Goal: Task Accomplishment & Management: Manage account settings

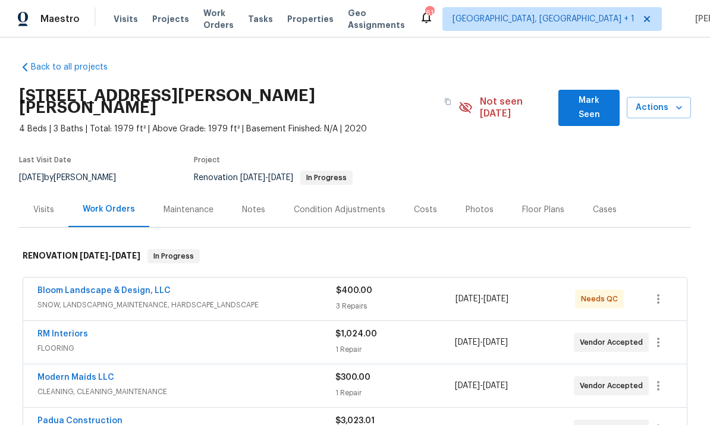
click at [74, 330] on link "RM Interiors" at bounding box center [62, 334] width 51 height 8
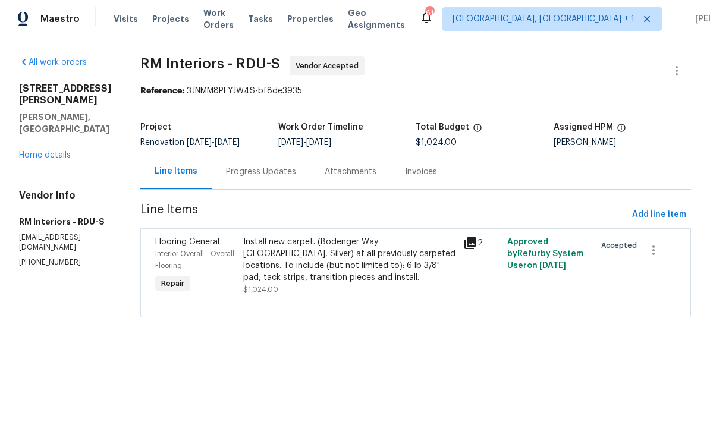
click at [264, 172] on div "Progress Updates" at bounding box center [261, 172] width 70 height 12
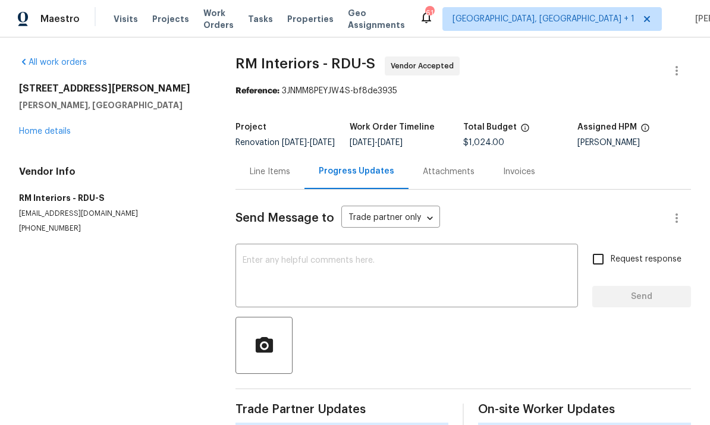
scroll to position [45, 0]
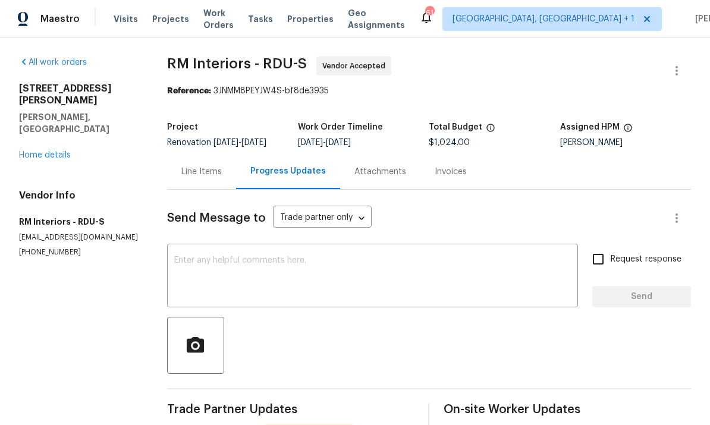
click at [236, 256] on textarea at bounding box center [372, 277] width 397 height 42
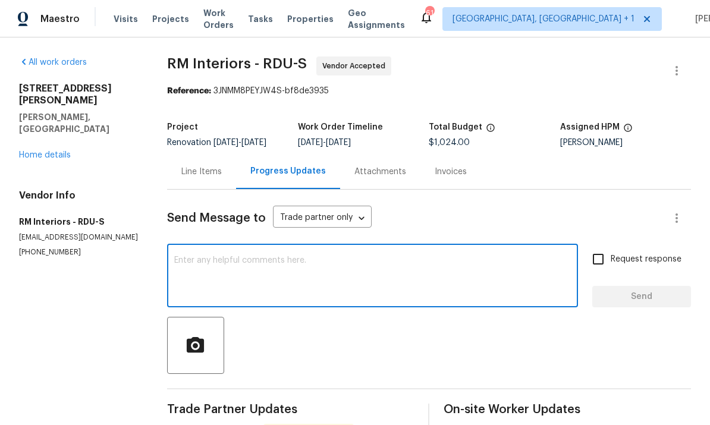
click at [46, 151] on link "Home details" at bounding box center [45, 155] width 52 height 8
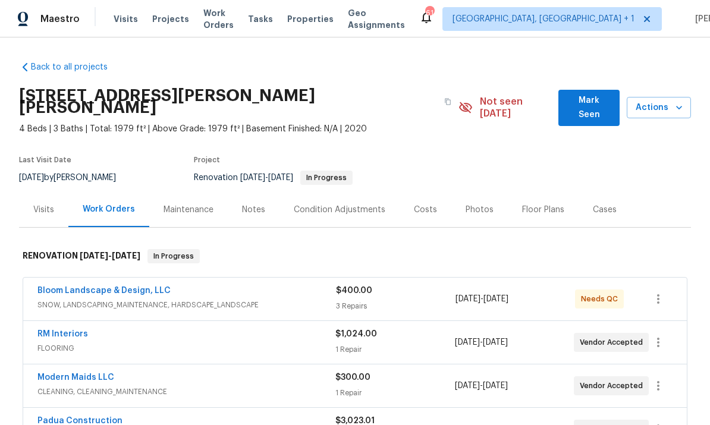
click at [58, 330] on link "RM Interiors" at bounding box center [62, 334] width 51 height 8
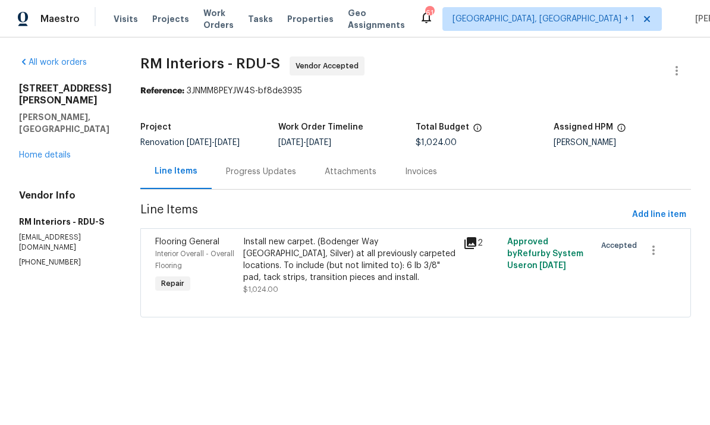
click at [373, 265] on div "Install new carpet. (Bodenger Way 945 Winter Ash, Silver) at all previously car…" at bounding box center [349, 260] width 213 height 48
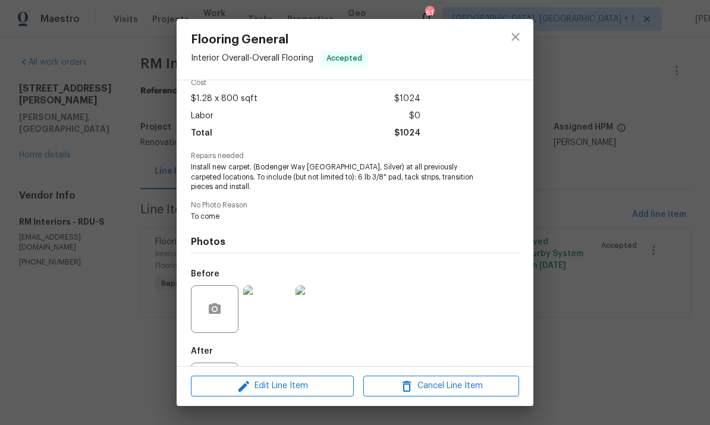
scroll to position [60, 0]
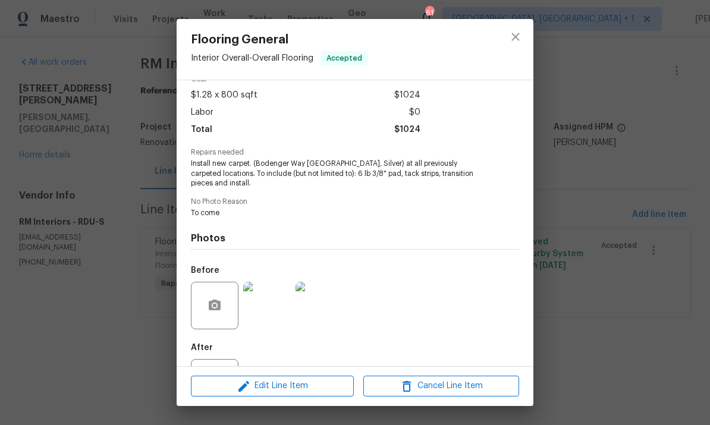
click at [590, 233] on div "Flooring General Interior Overall - Overall Flooring Accepted Vendor RM Interio…" at bounding box center [355, 212] width 710 height 425
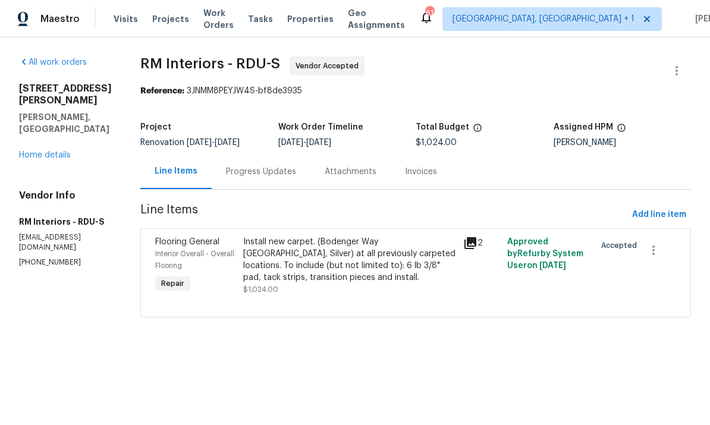
click at [342, 173] on div "Attachments" at bounding box center [351, 172] width 52 height 12
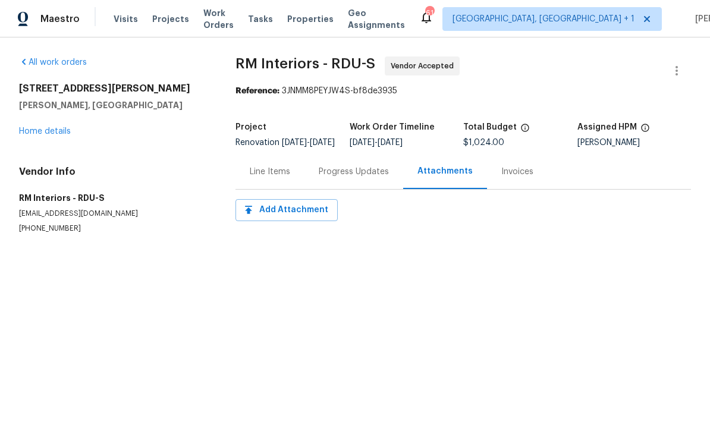
click at [513, 178] on div "Invoices" at bounding box center [517, 172] width 32 height 12
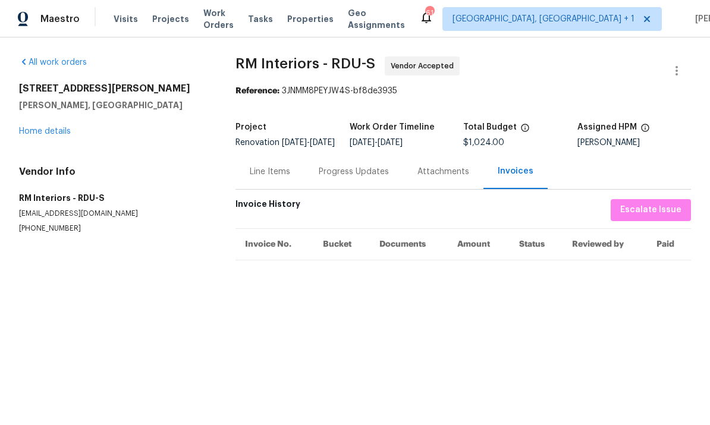
click at [272, 178] on div "Line Items" at bounding box center [270, 172] width 40 height 12
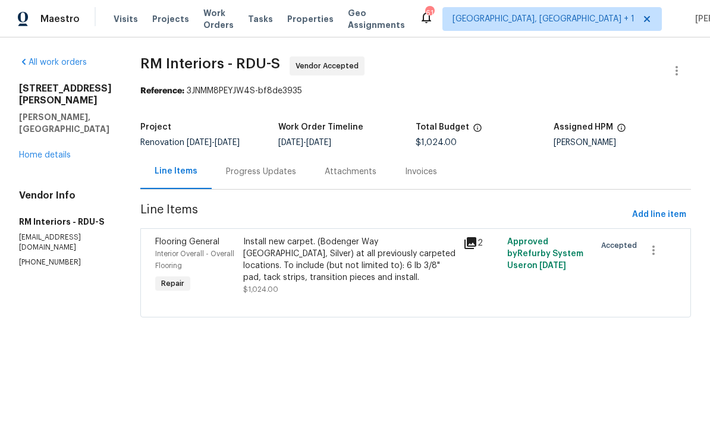
click at [253, 174] on div "Progress Updates" at bounding box center [261, 172] width 70 height 12
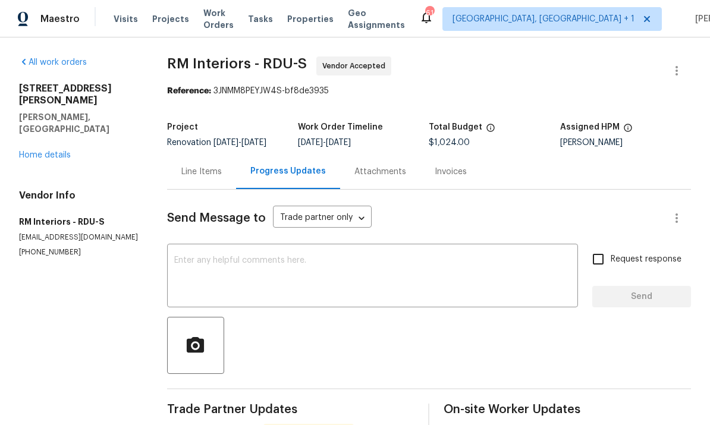
click at [214, 189] on div "Line Items" at bounding box center [201, 171] width 69 height 35
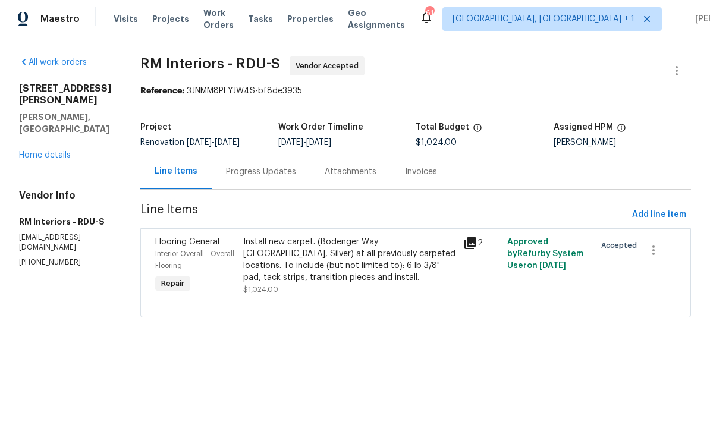
click at [294, 270] on div "Install new carpet. (Bodenger Way 945 Winter Ash, Silver) at all previously car…" at bounding box center [349, 260] width 213 height 48
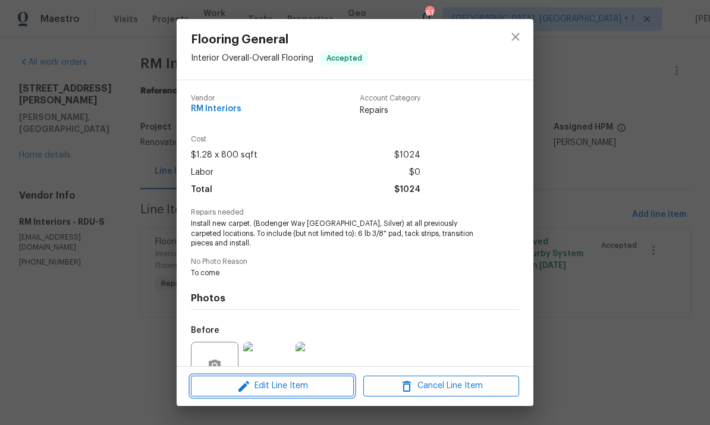
click at [302, 379] on button "Edit Line Item" at bounding box center [272, 386] width 163 height 21
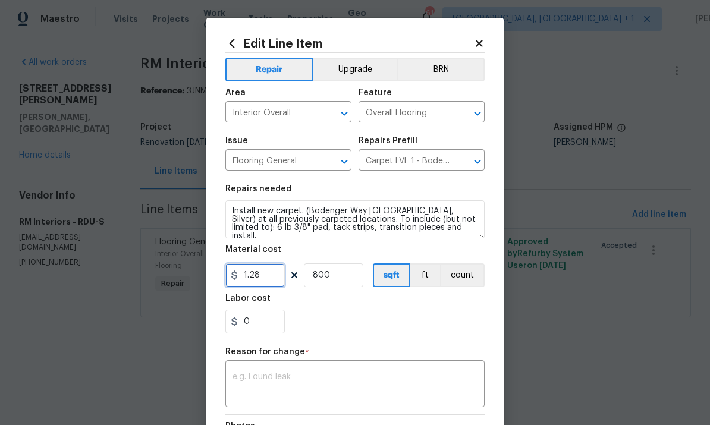
click at [265, 281] on input "1.28" at bounding box center [254, 276] width 59 height 24
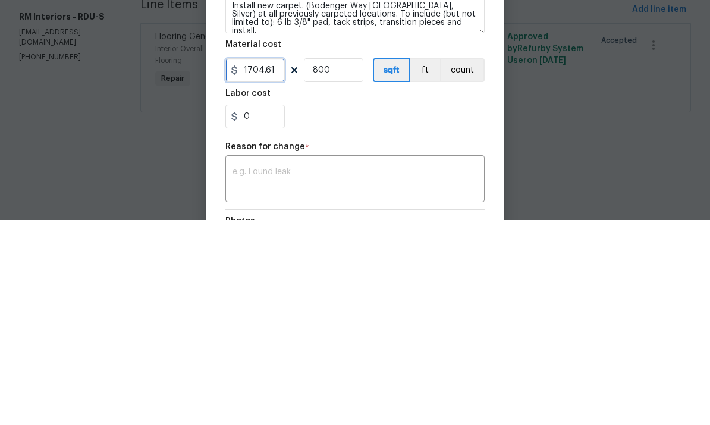
type input "1704.61"
click at [352, 264] on input "800" at bounding box center [333, 276] width 59 height 24
type input "1"
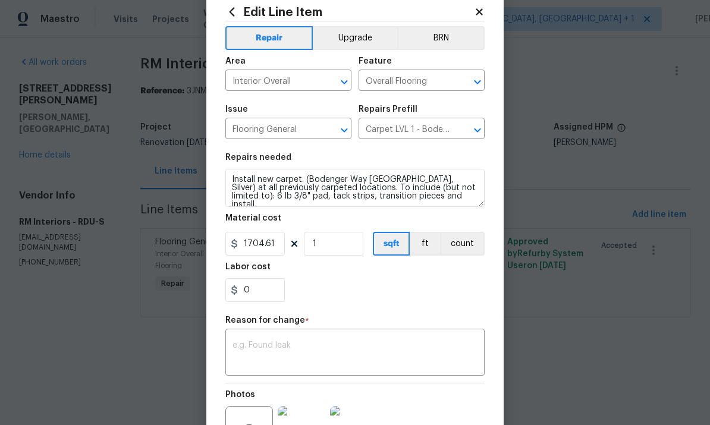
scroll to position [31, 0]
click at [311, 346] on textarea at bounding box center [355, 354] width 245 height 25
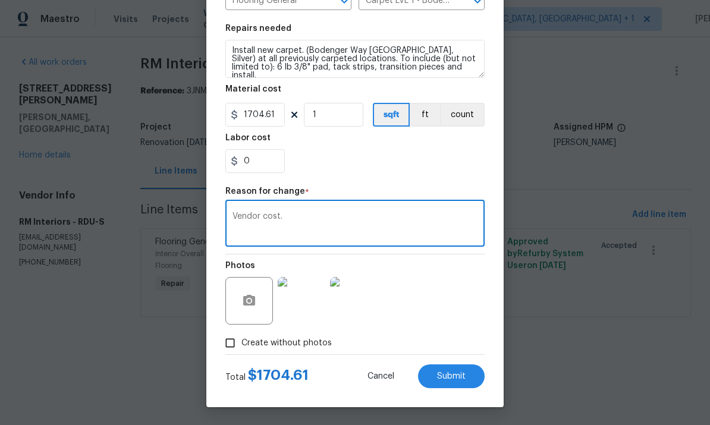
type textarea "Vendor cost."
click at [449, 381] on button "Submit" at bounding box center [451, 377] width 67 height 24
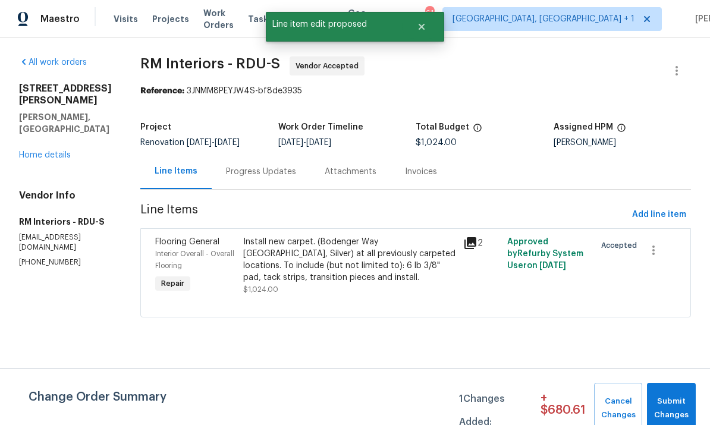
scroll to position [0, 0]
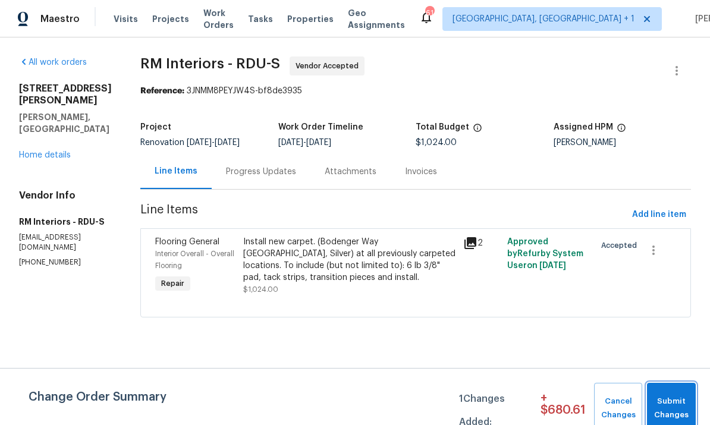
click at [678, 416] on span "Submit Changes" at bounding box center [671, 408] width 37 height 27
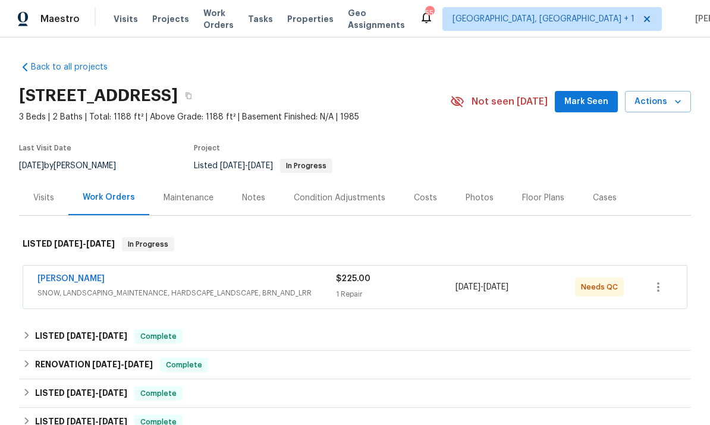
click at [252, 202] on div "Notes" at bounding box center [253, 198] width 23 height 12
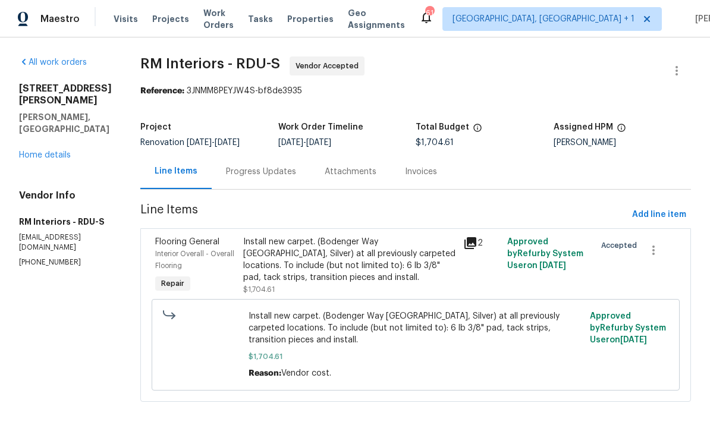
click at [50, 151] on link "Home details" at bounding box center [45, 155] width 52 height 8
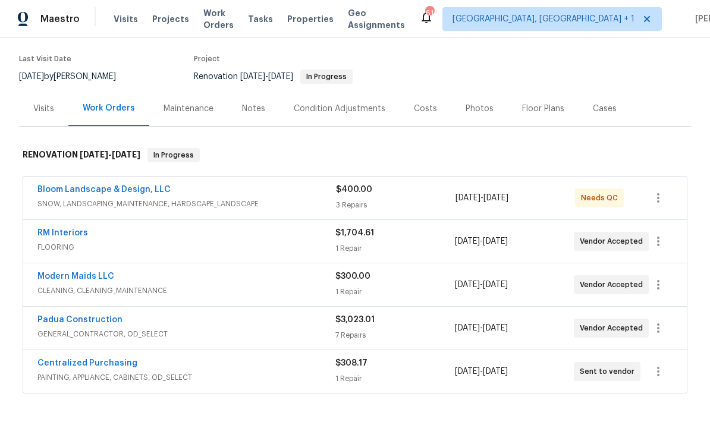
scroll to position [101, 0]
click at [58, 230] on link "RM Interiors" at bounding box center [62, 234] width 51 height 8
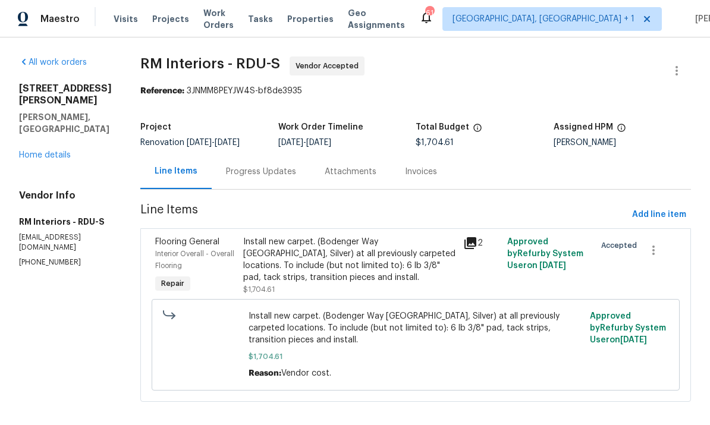
click at [265, 170] on div "Progress Updates" at bounding box center [261, 172] width 70 height 12
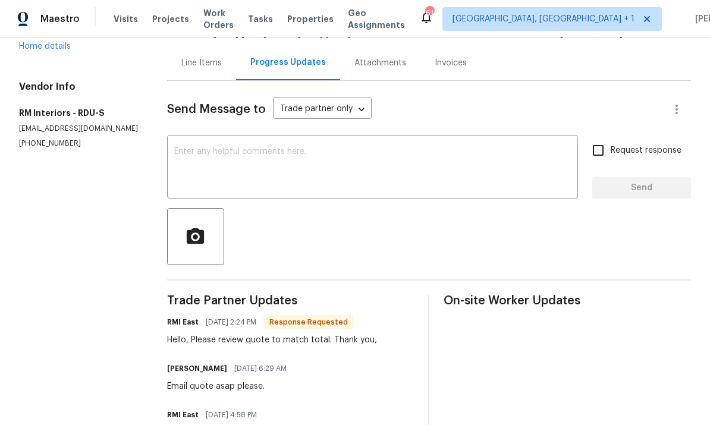
scroll to position [98, 0]
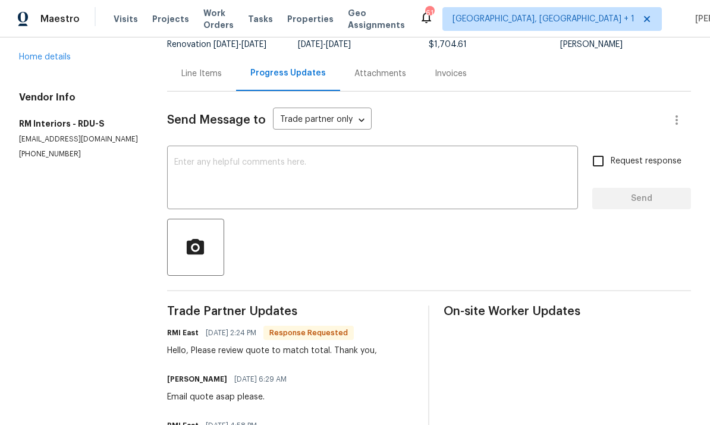
click at [250, 171] on textarea at bounding box center [372, 179] width 397 height 42
click at [250, 171] on div "Send Message to Trade partner only Trade partner only ​ x ​ Request response Se…" at bounding box center [429, 348] width 524 height 513
click at [203, 158] on textarea at bounding box center [372, 179] width 397 height 42
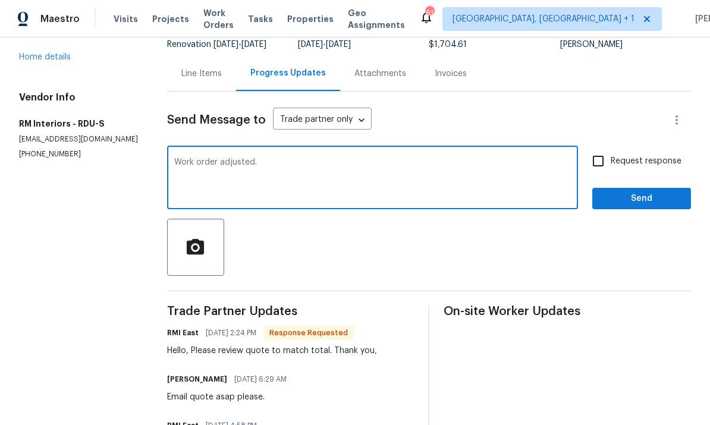
type textarea "Work order adjusted."
click at [597, 149] on input "Request response" at bounding box center [598, 161] width 25 height 25
checkbox input "true"
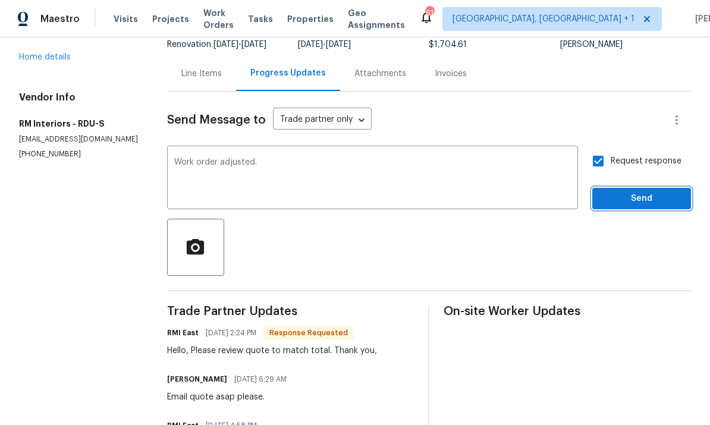
click at [659, 192] on span "Send" at bounding box center [642, 199] width 80 height 15
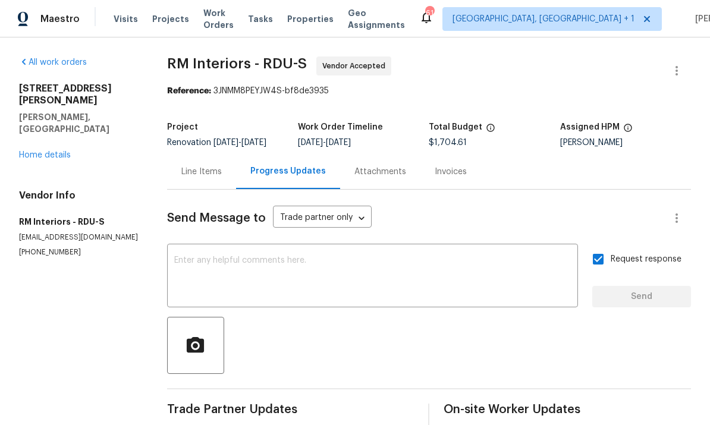
click at [65, 151] on link "Home details" at bounding box center [45, 155] width 52 height 8
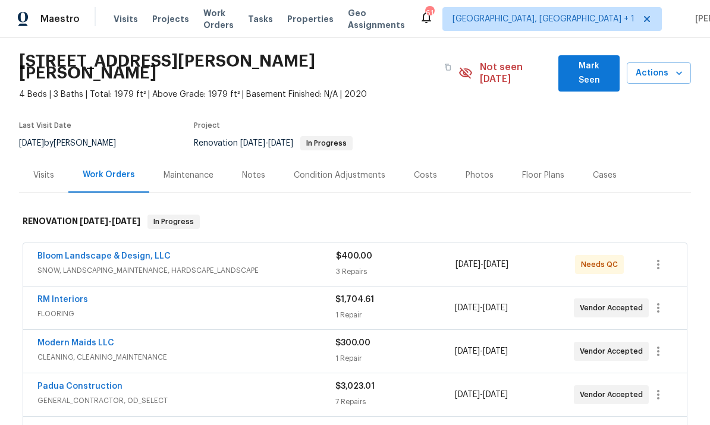
scroll to position [37, 0]
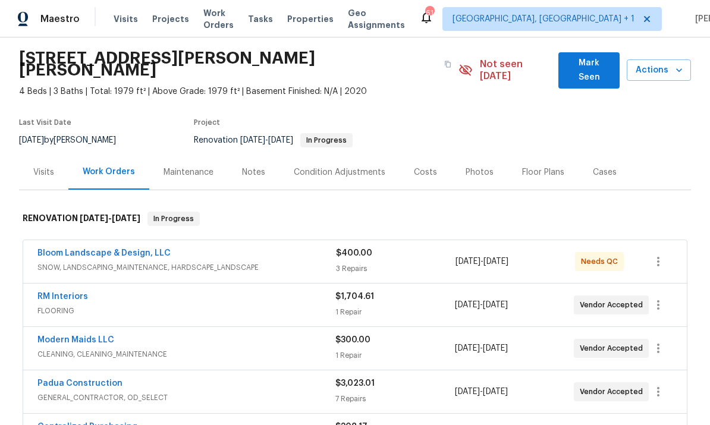
click at [93, 380] on link "Padua Construction" at bounding box center [79, 384] width 85 height 8
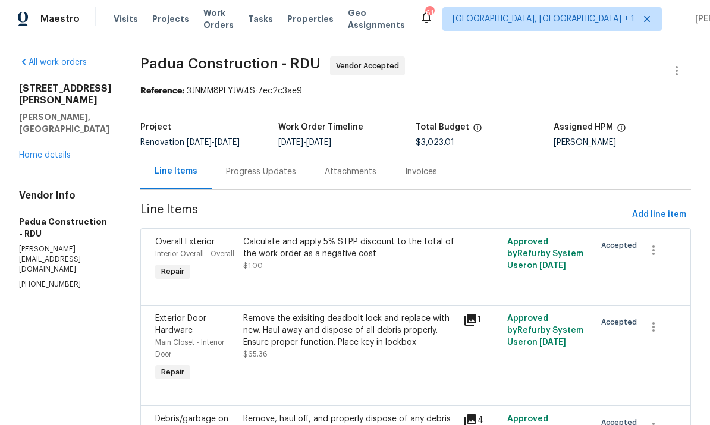
click at [241, 174] on div "Progress Updates" at bounding box center [261, 172] width 70 height 12
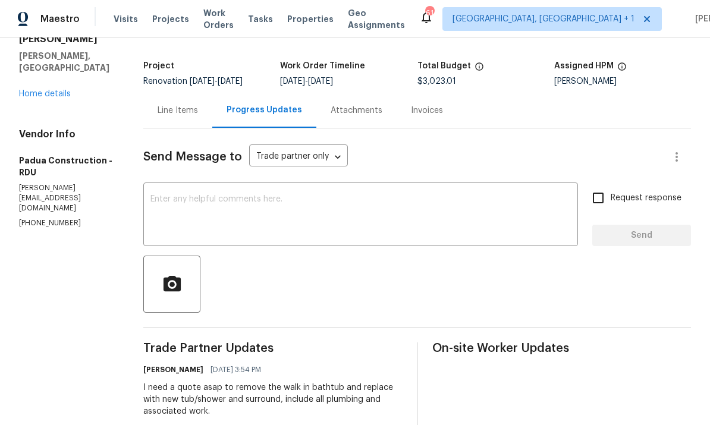
scroll to position [58, 0]
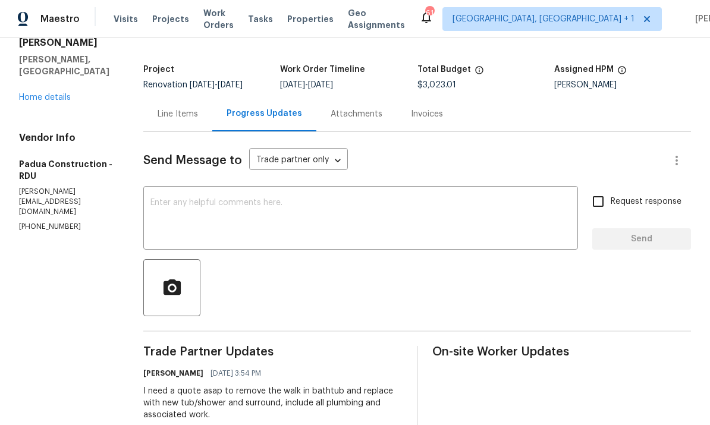
click at [50, 93] on link "Home details" at bounding box center [45, 97] width 52 height 8
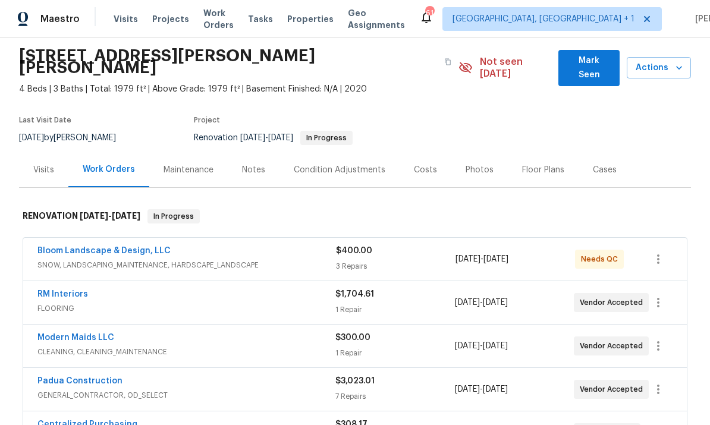
scroll to position [72, 0]
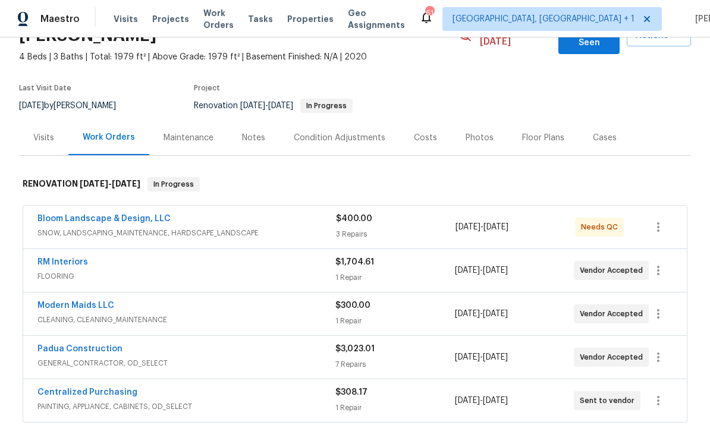
click at [71, 258] on link "RM Interiors" at bounding box center [62, 262] width 51 height 8
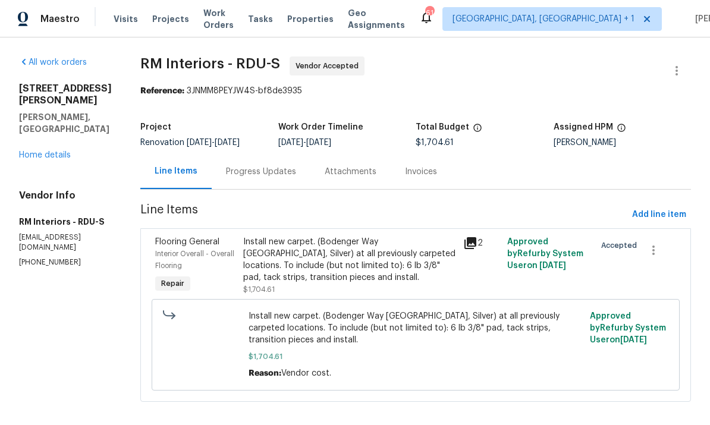
click at [253, 171] on div "Progress Updates" at bounding box center [261, 172] width 70 height 12
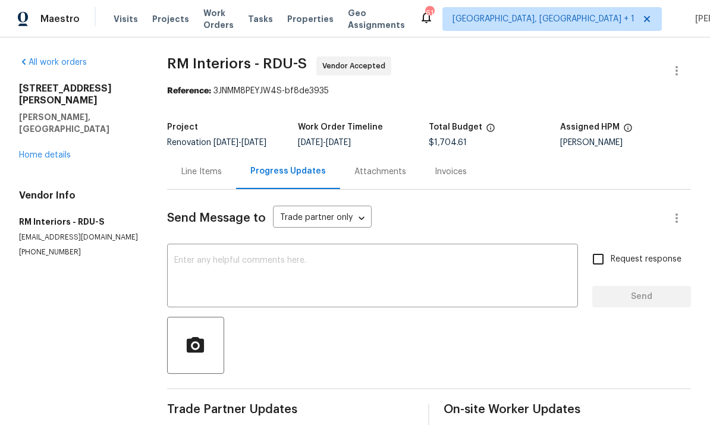
click at [43, 151] on link "Home details" at bounding box center [45, 155] width 52 height 8
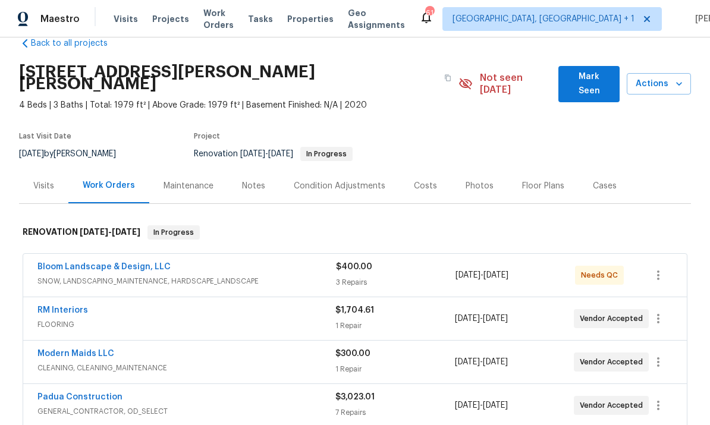
scroll to position [26, 0]
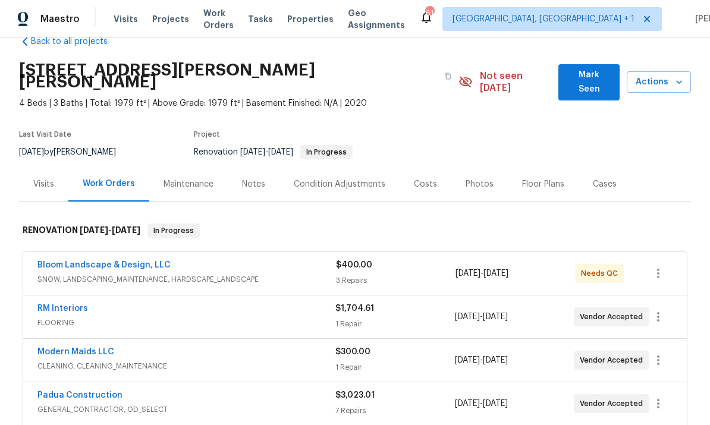
click at [89, 348] on link "Modern Maids LLC" at bounding box center [75, 352] width 77 height 8
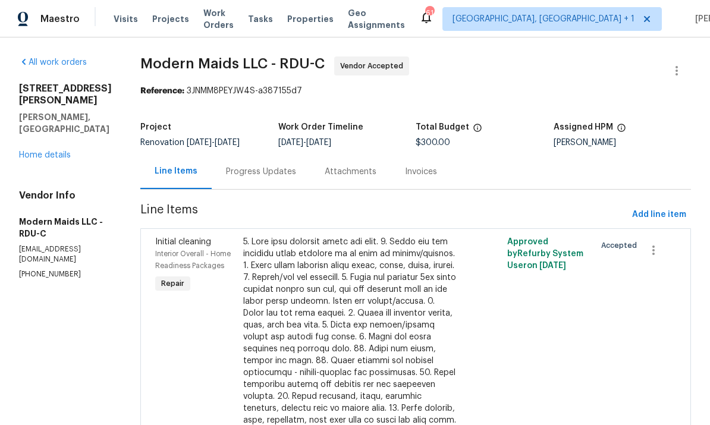
click at [273, 170] on div "Progress Updates" at bounding box center [261, 172] width 70 height 12
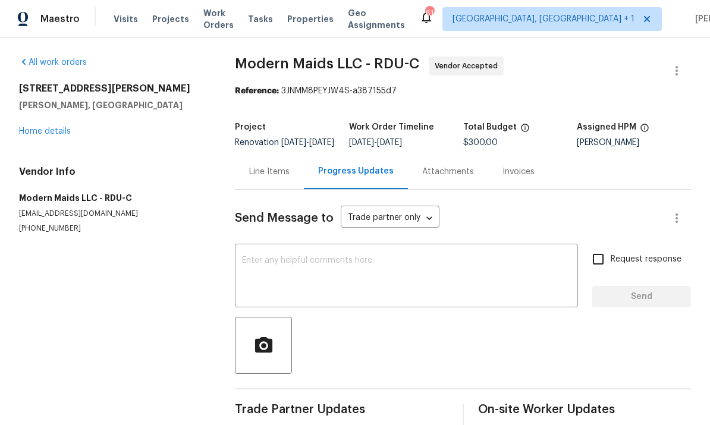
click at [58, 133] on link "Home details" at bounding box center [45, 131] width 52 height 8
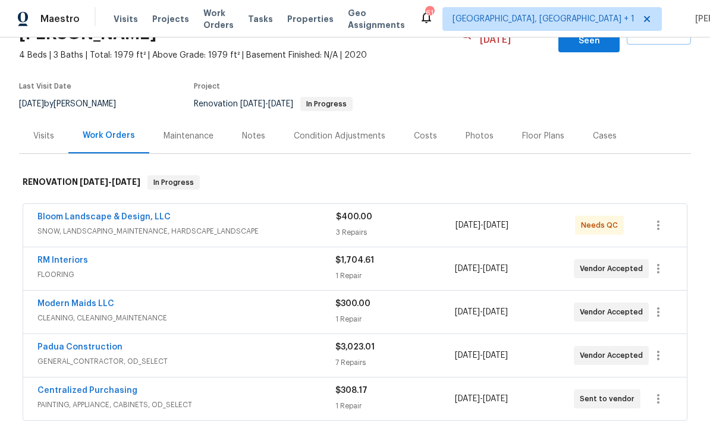
scroll to position [76, 0]
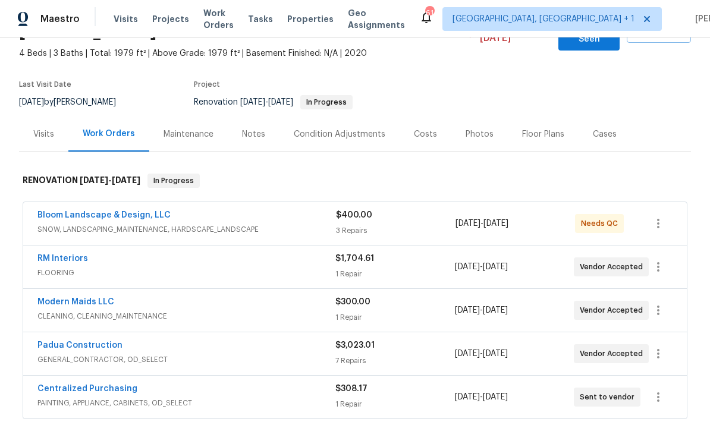
click at [250, 128] on div "Notes" at bounding box center [253, 134] width 23 height 12
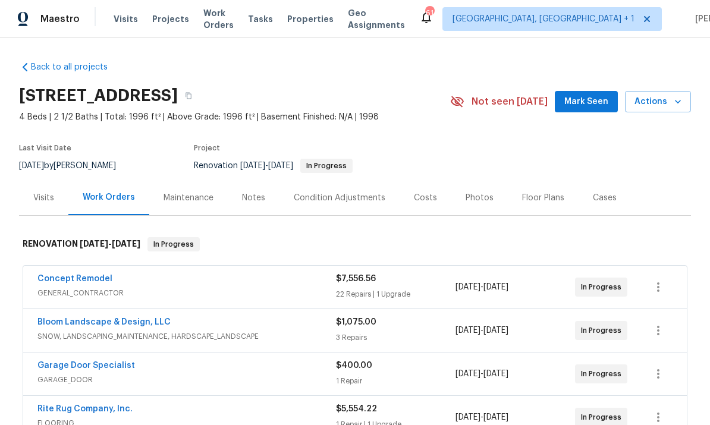
scroll to position [-3, 0]
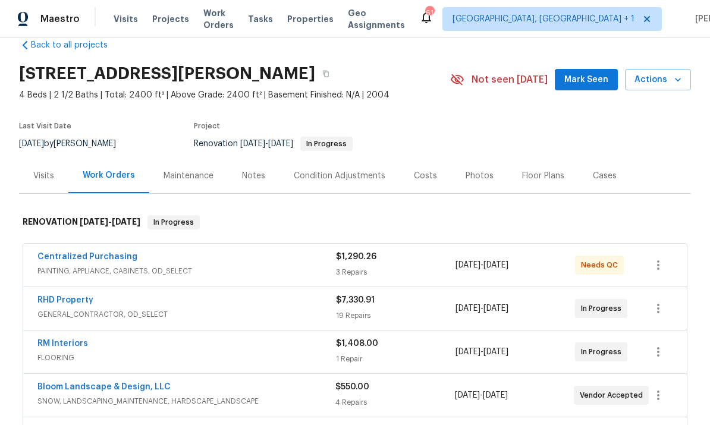
scroll to position [32, 0]
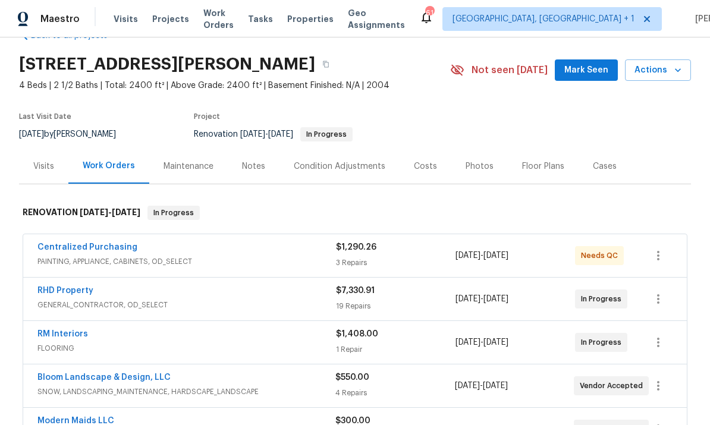
click at [67, 338] on link "RM Interiors" at bounding box center [62, 334] width 51 height 8
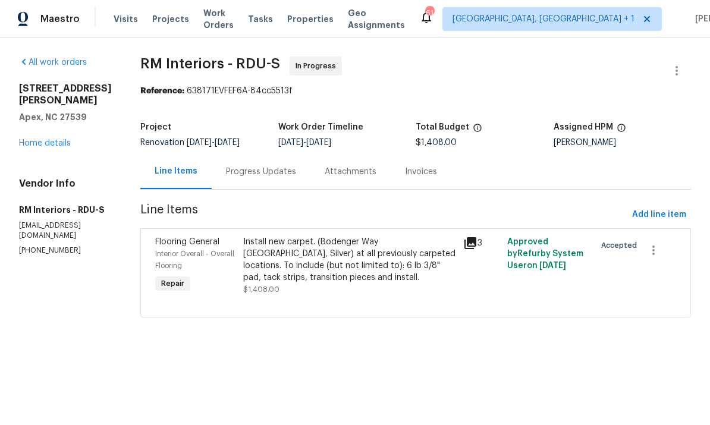
click at [304, 275] on div "Install new carpet. (Bodenger Way 945 Winter Ash, Silver) at all previously car…" at bounding box center [349, 260] width 213 height 48
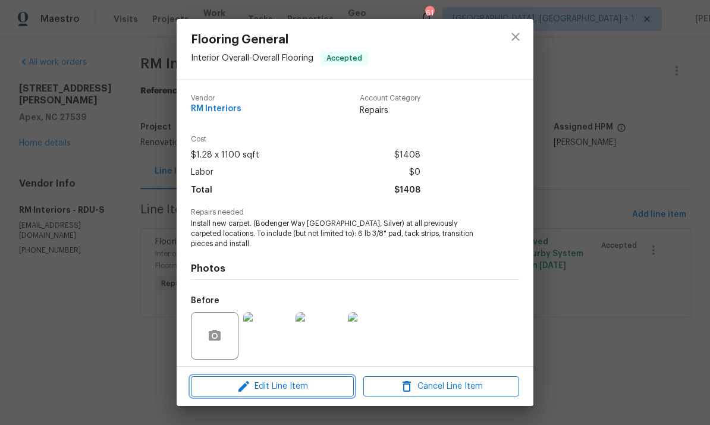
click at [278, 391] on span "Edit Line Item" at bounding box center [273, 387] width 156 height 15
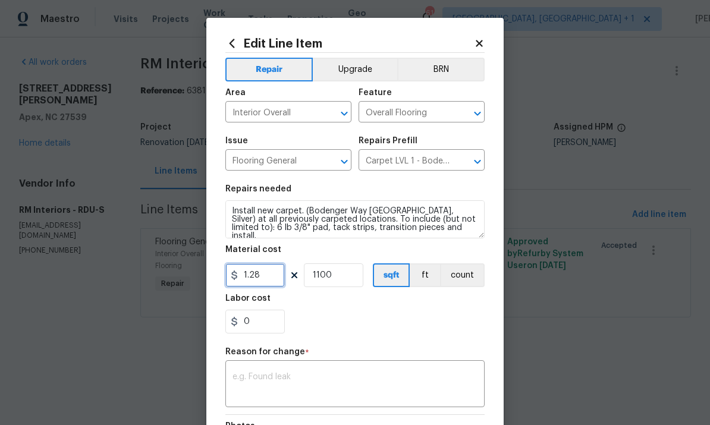
click at [272, 283] on input "1.28" at bounding box center [254, 276] width 59 height 24
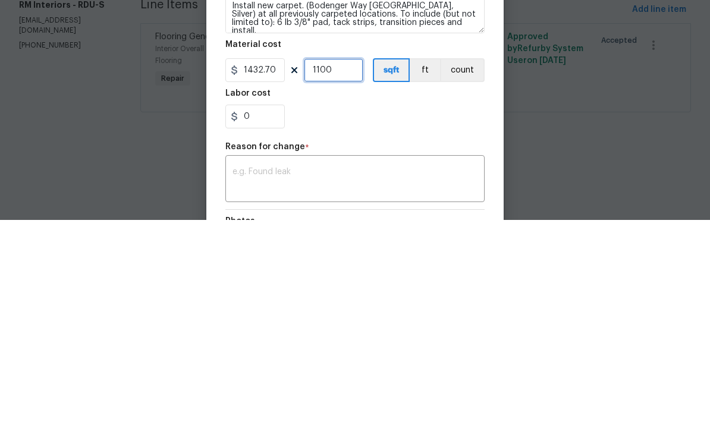
click at [337, 264] on input "1100" at bounding box center [333, 276] width 59 height 24
type input "1432.7"
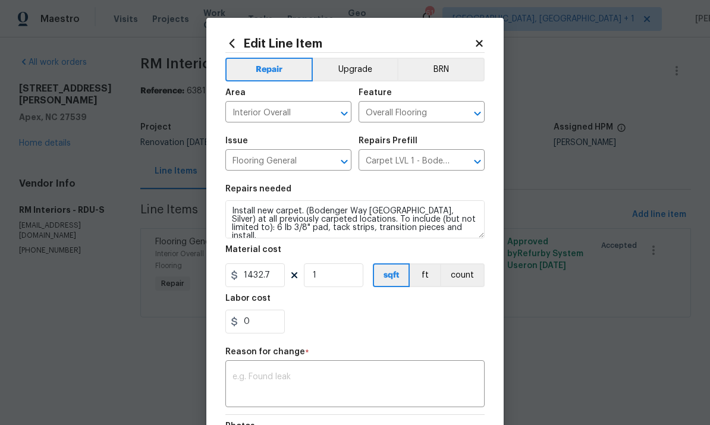
scroll to position [20, 0]
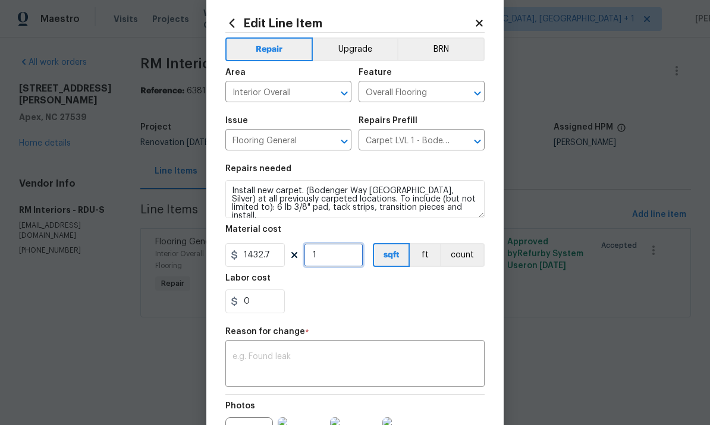
type input "1"
click at [341, 361] on textarea at bounding box center [355, 365] width 245 height 25
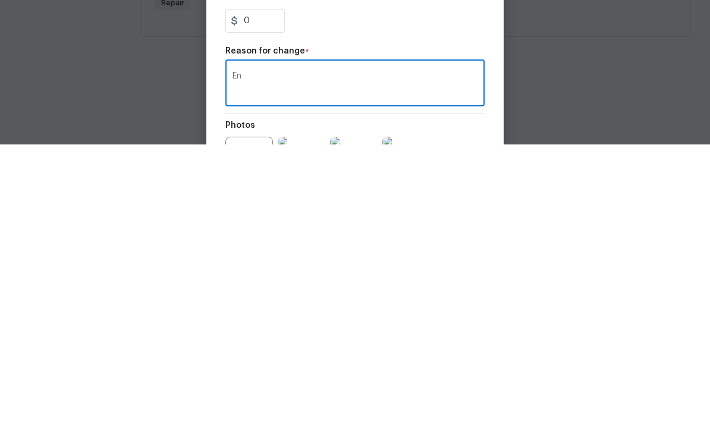
type textarea "E"
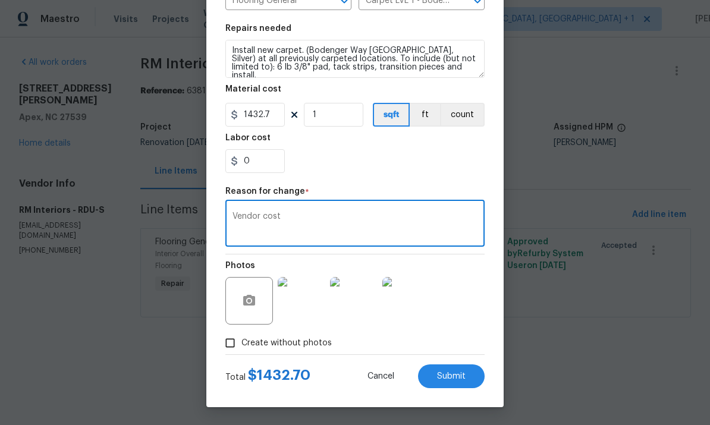
scroll to position [163, 0]
type textarea "Vendor cost"
click at [460, 374] on span "Submit" at bounding box center [451, 376] width 29 height 9
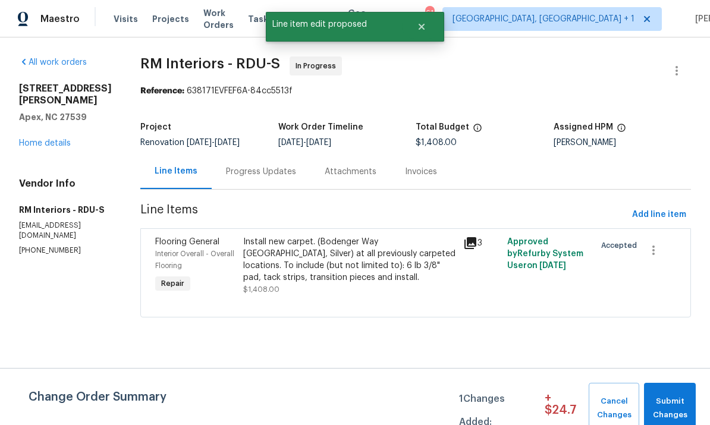
scroll to position [0, 0]
click at [684, 405] on span "Submit Changes" at bounding box center [670, 408] width 40 height 27
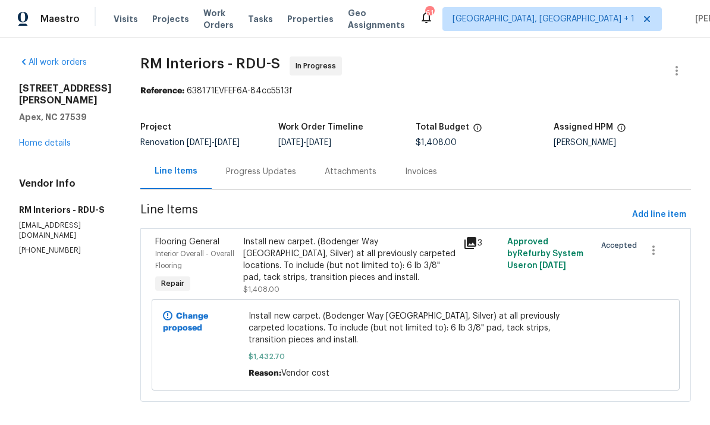
click at [251, 173] on div "Progress Updates" at bounding box center [261, 172] width 70 height 12
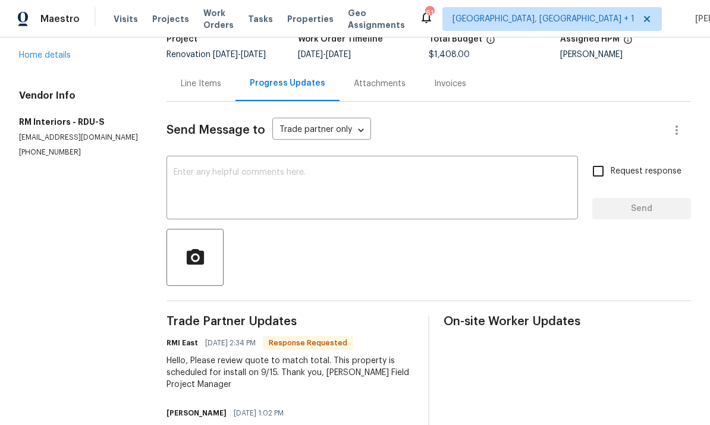
scroll to position [89, 0]
click at [228, 173] on textarea at bounding box center [372, 189] width 397 height 42
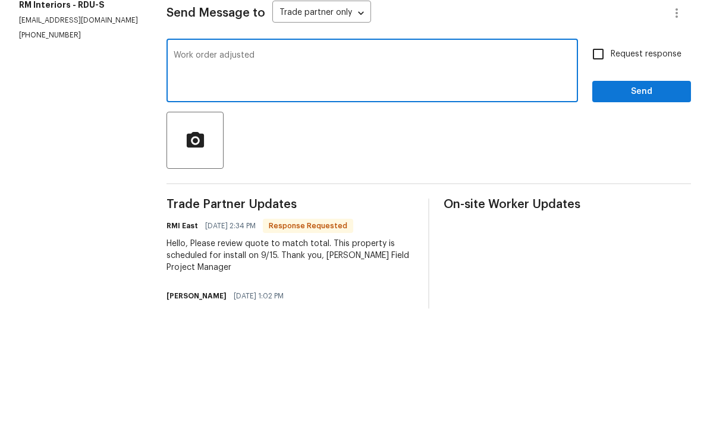
type textarea "Work order adjusted."
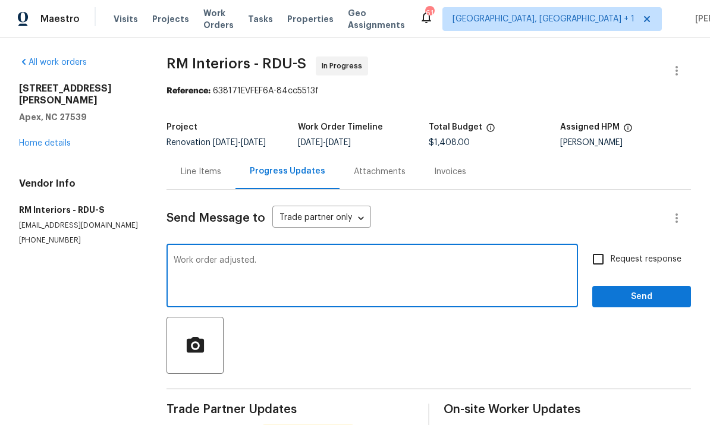
scroll to position [0, 0]
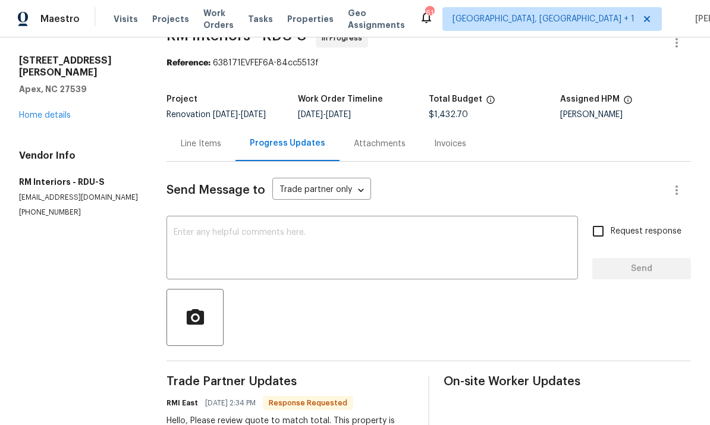
scroll to position [27, 0]
click at [57, 112] on link "Home details" at bounding box center [45, 116] width 52 height 8
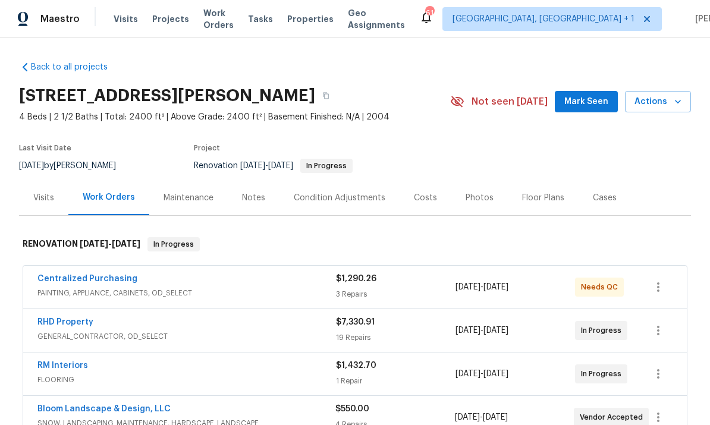
click at [249, 202] on div "Notes" at bounding box center [253, 198] width 23 height 12
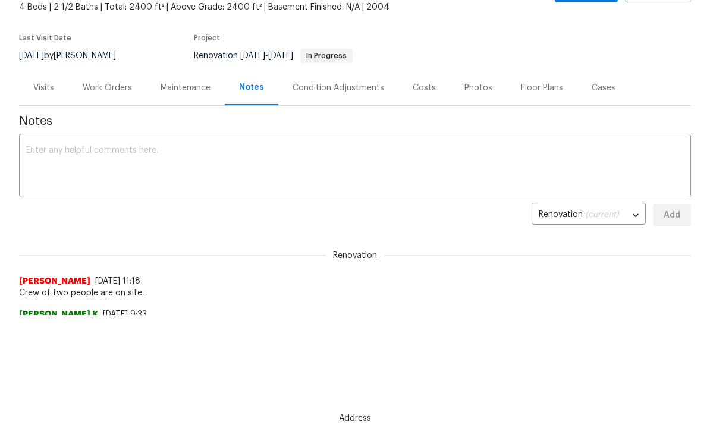
scroll to position [54, 0]
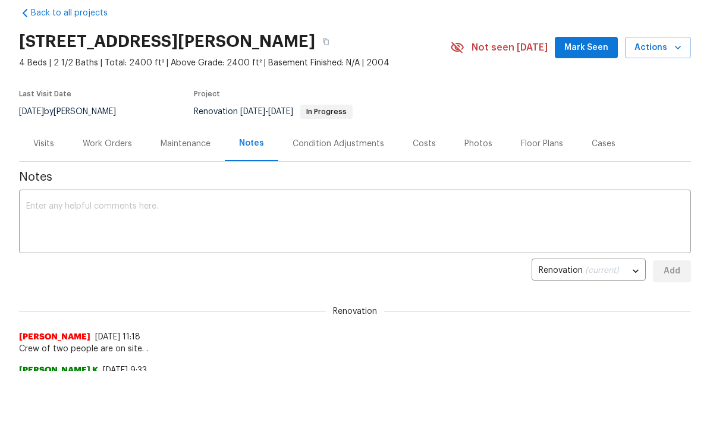
click at [265, 302] on div "Renovation Wayne Putnam 9/8/25, 11:18 Crew of two people are on site. ." at bounding box center [355, 323] width 672 height 63
click at [119, 143] on div "Work Orders" at bounding box center [107, 144] width 49 height 12
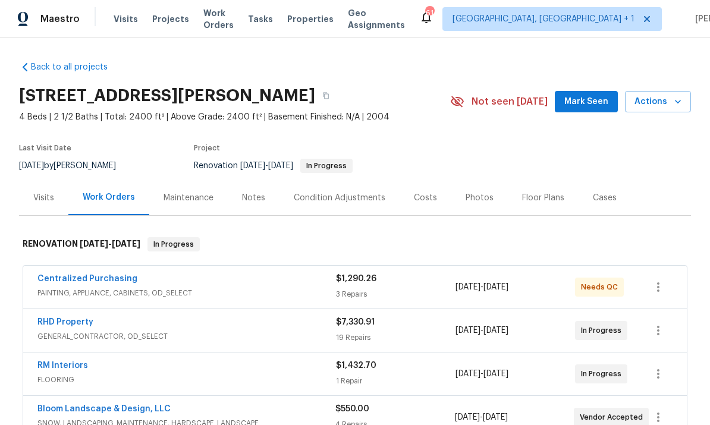
scroll to position [45, 0]
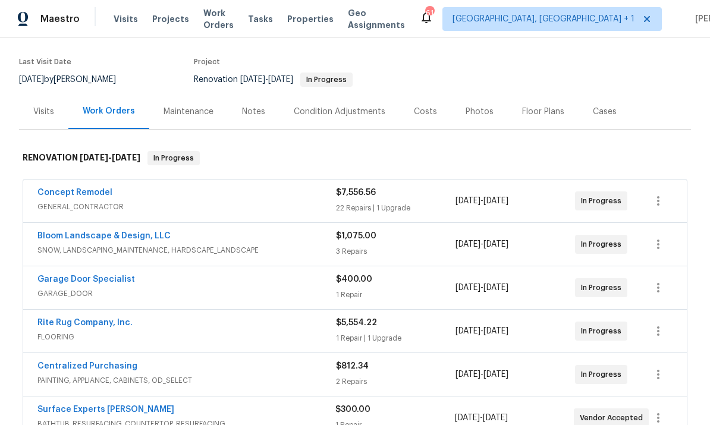
scroll to position [89, 0]
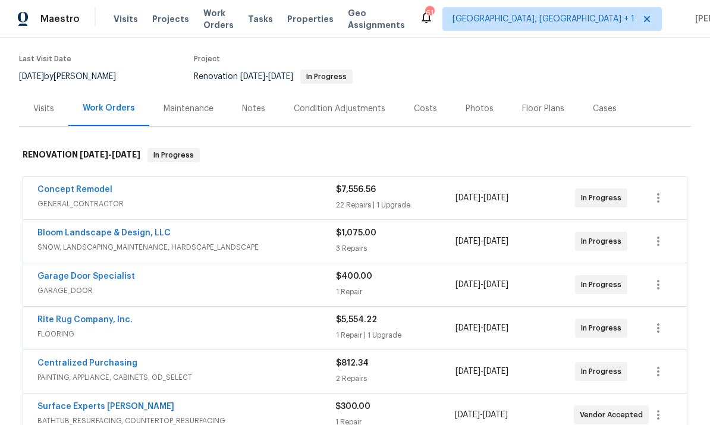
click at [107, 280] on link "Garage Door Specialist" at bounding box center [86, 276] width 98 height 8
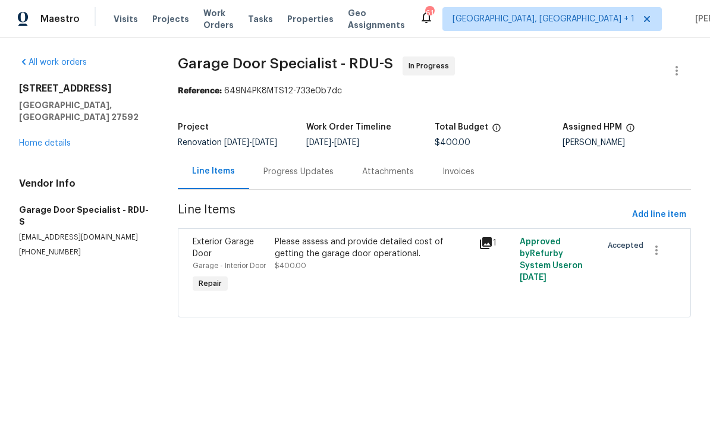
click at [301, 166] on div "Progress Updates" at bounding box center [299, 172] width 70 height 12
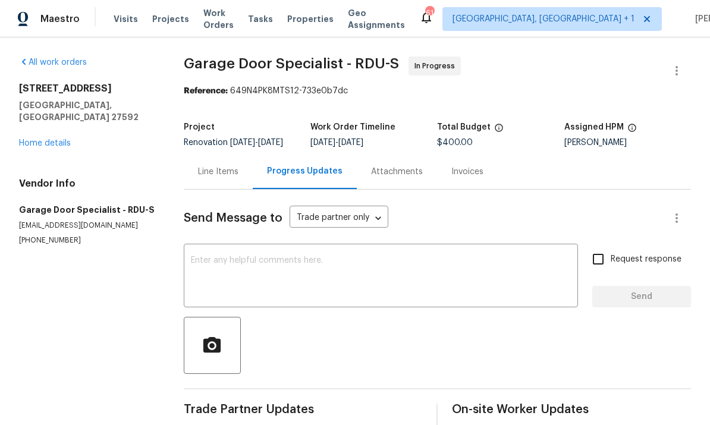
click at [251, 272] on textarea at bounding box center [381, 277] width 380 height 42
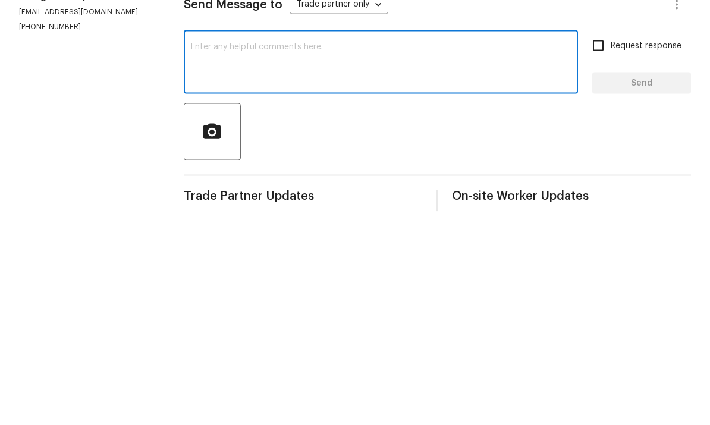
scroll to position [45, 0]
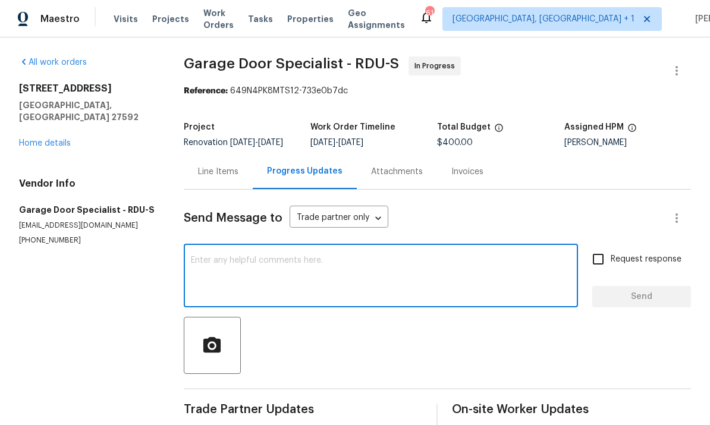
click at [64, 139] on link "Home details" at bounding box center [45, 143] width 52 height 8
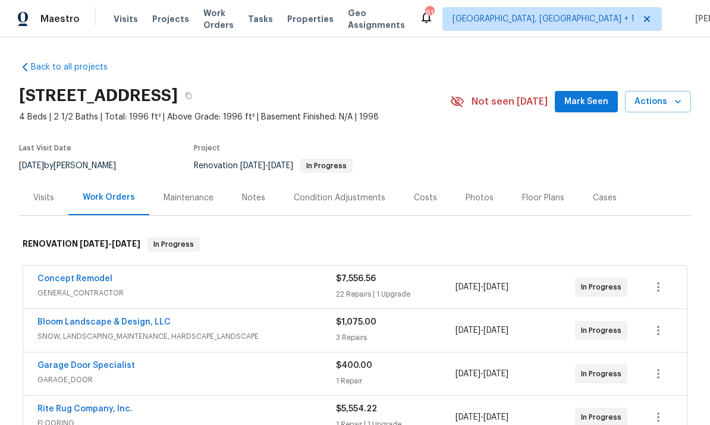
click at [257, 192] on div "Notes" at bounding box center [253, 198] width 23 height 12
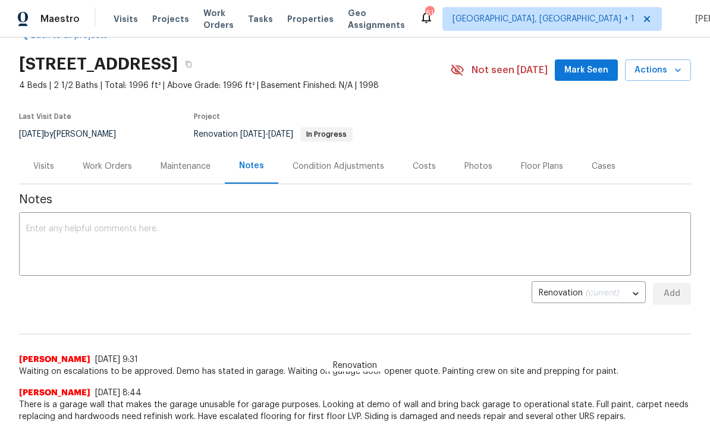
scroll to position [148, 0]
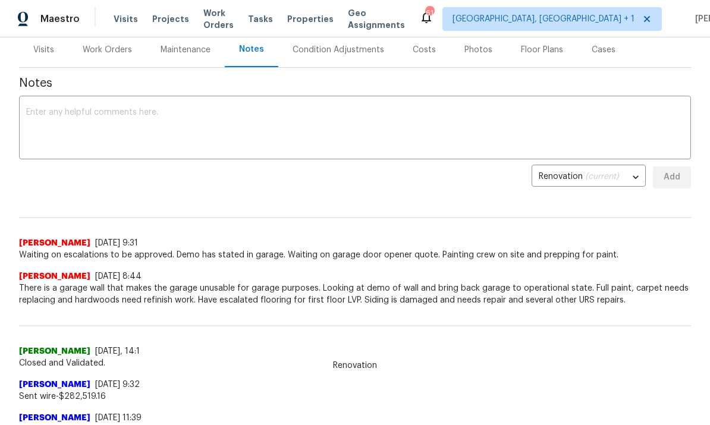
click at [92, 109] on textarea at bounding box center [355, 129] width 658 height 42
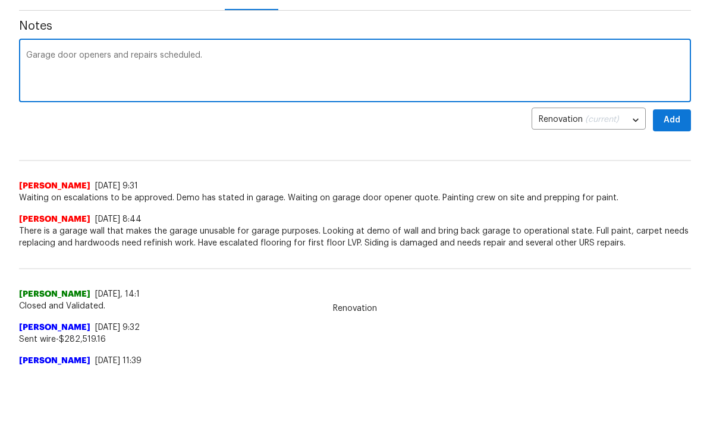
type textarea "Garage door openers and repairs scheduled."
click at [671, 170] on span "Add" at bounding box center [672, 177] width 19 height 15
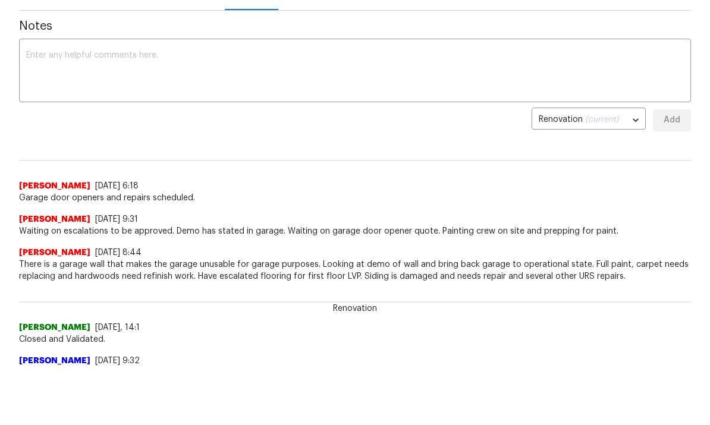
click at [136, 86] on textarea at bounding box center [355, 72] width 658 height 42
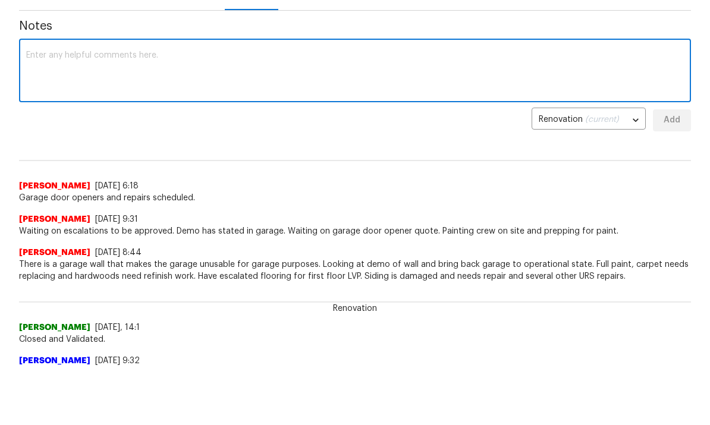
scroll to position [57, 0]
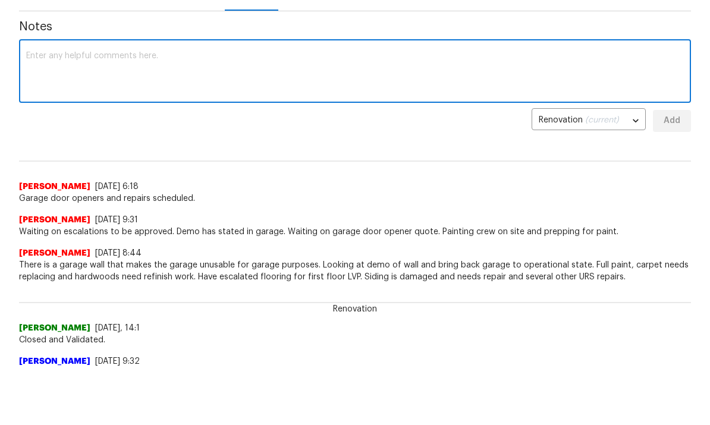
click at [96, 58] on textarea at bounding box center [355, 73] width 658 height 42
type textarea "Garage has been demoed. Need to add lighting"
click at [678, 121] on span "Add" at bounding box center [672, 121] width 19 height 15
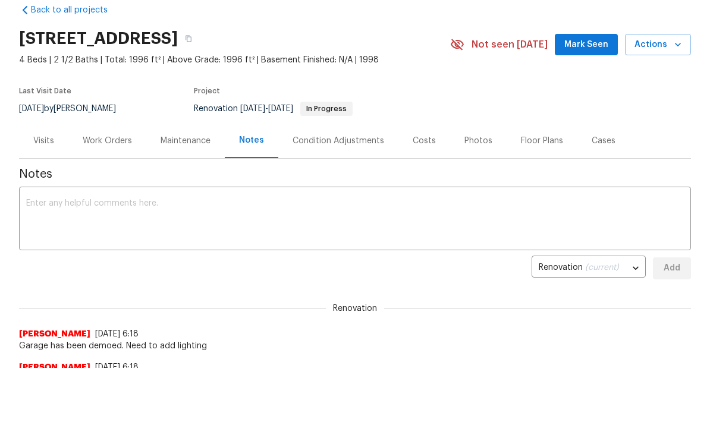
scroll to position [0, 0]
click at [115, 143] on div "Work Orders" at bounding box center [107, 141] width 49 height 12
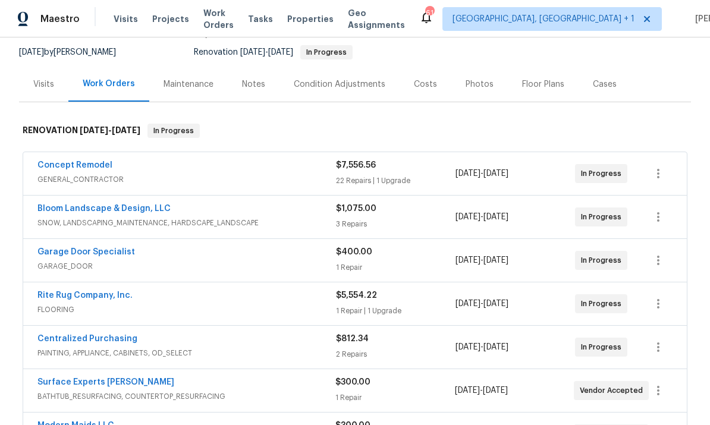
scroll to position [115, 0]
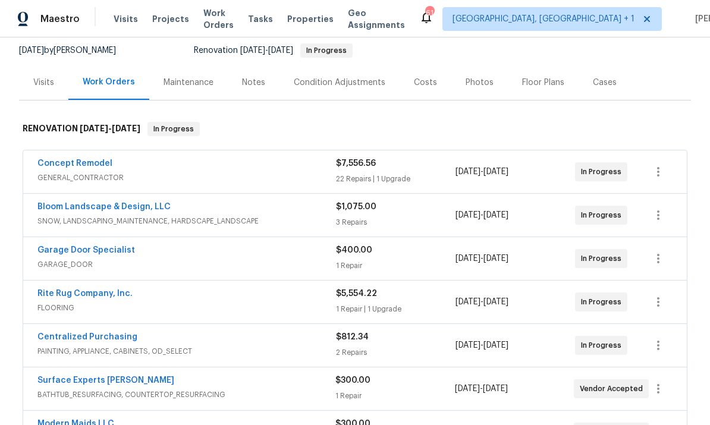
click at [98, 377] on link "Surface Experts Cary" at bounding box center [105, 381] width 137 height 8
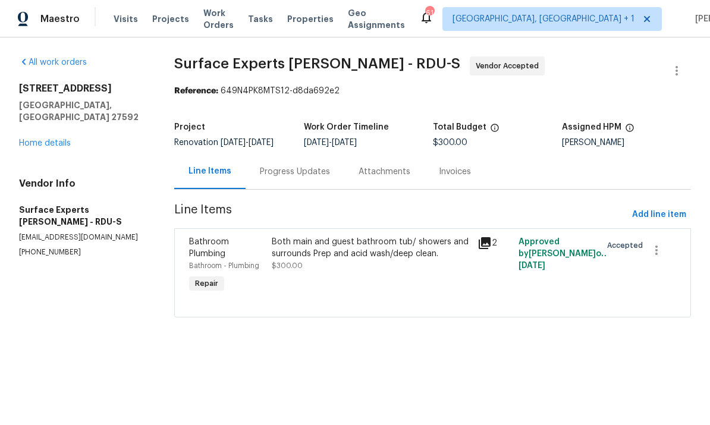
click at [292, 171] on div "Progress Updates" at bounding box center [295, 172] width 70 height 12
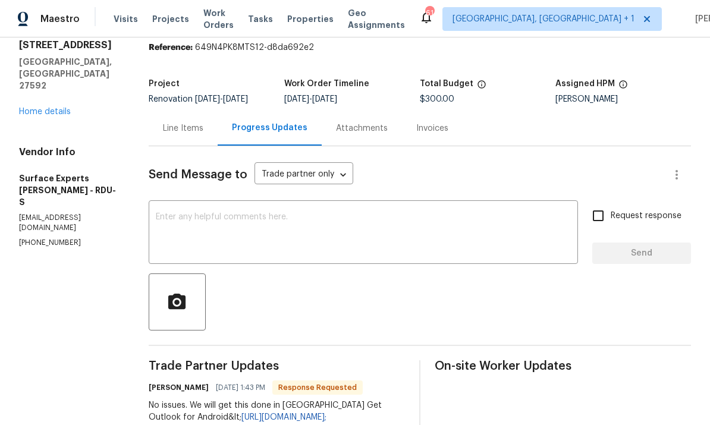
scroll to position [105, 0]
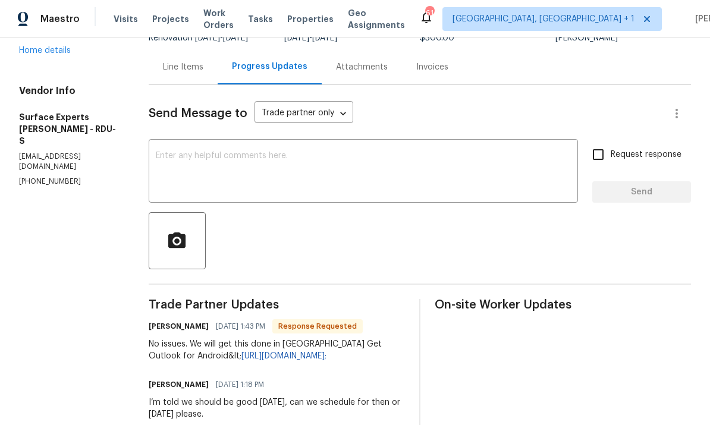
click at [246, 168] on textarea at bounding box center [363, 173] width 415 height 42
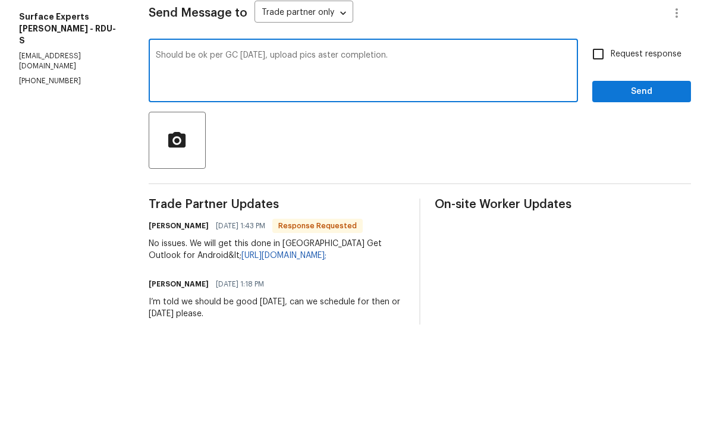
scroll to position [45, 0]
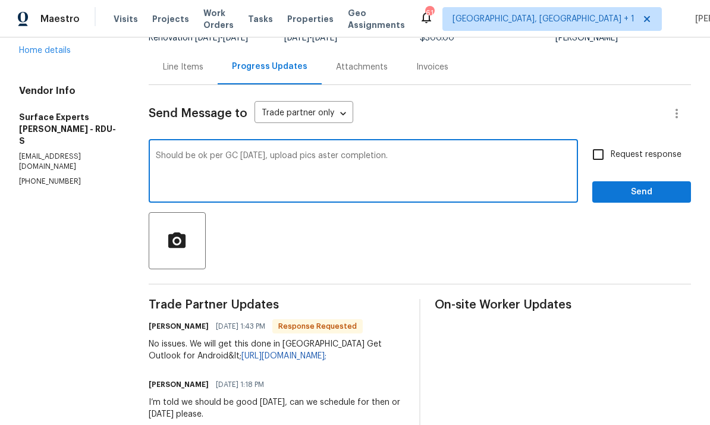
type textarea "Should be ok per GC today, upload pics aster completion."
click at [597, 142] on input "Request response" at bounding box center [598, 154] width 25 height 25
checkbox input "true"
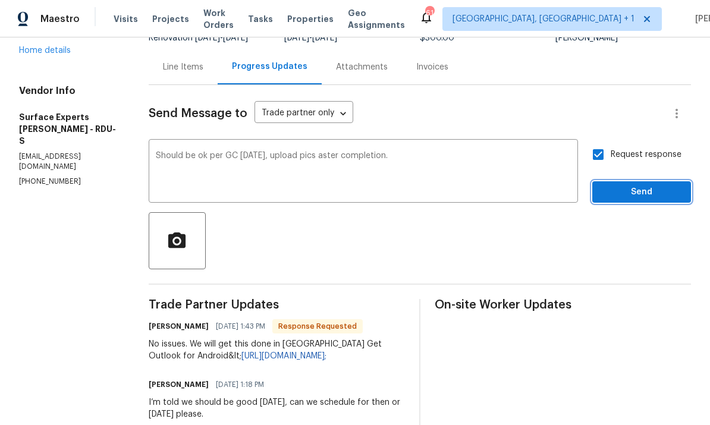
click at [651, 185] on span "Send" at bounding box center [642, 192] width 80 height 15
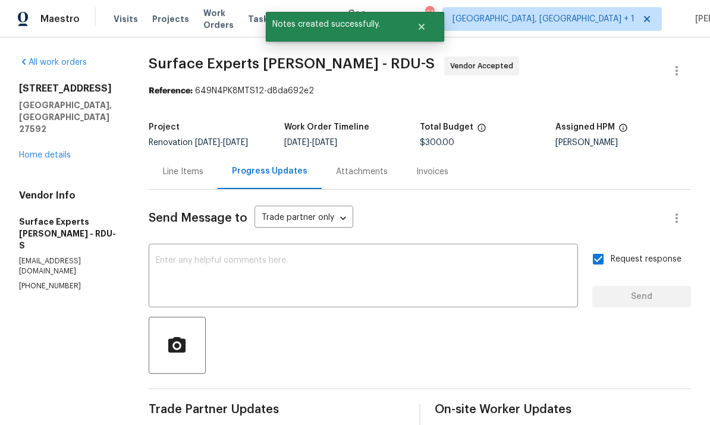
click at [62, 151] on link "Home details" at bounding box center [45, 155] width 52 height 8
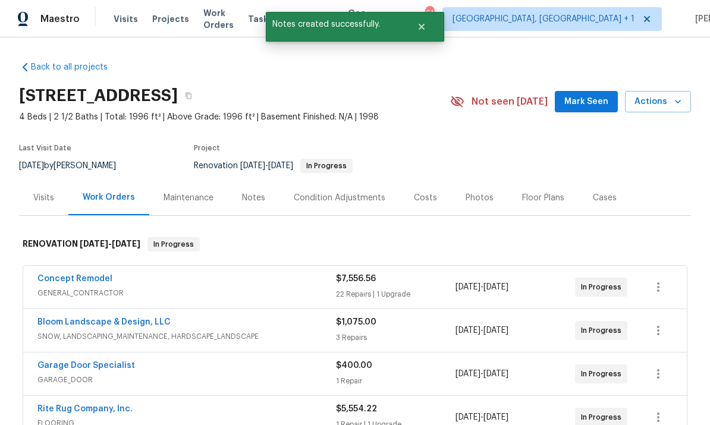
click at [256, 192] on div "Notes" at bounding box center [253, 198] width 23 height 12
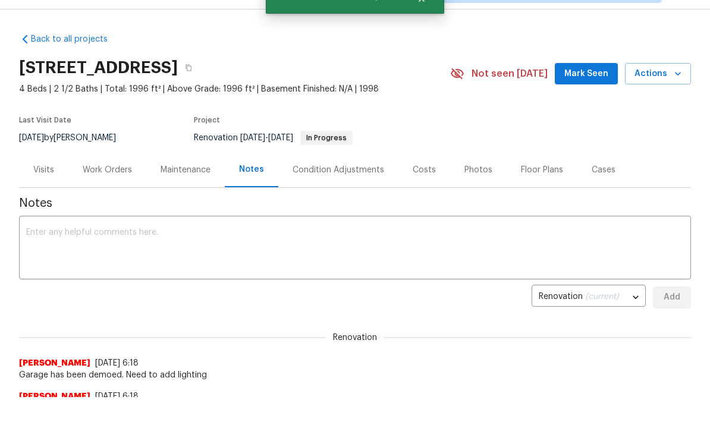
click at [82, 231] on textarea at bounding box center [355, 249] width 658 height 42
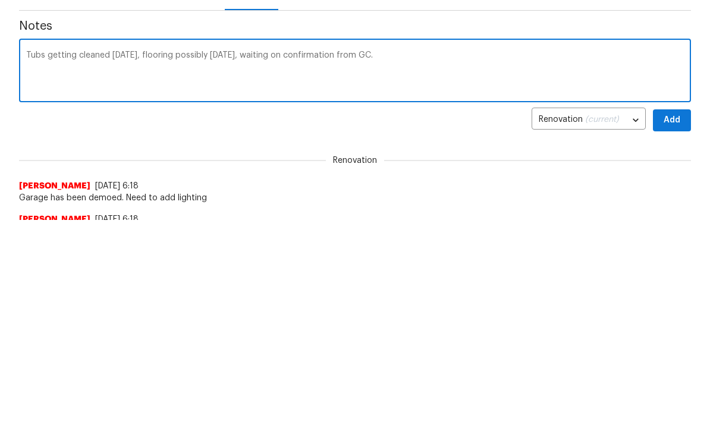
type textarea "Tubs getting cleaned today, flooring possibly Saturday, waiting on confirmation…"
click at [672, 290] on span "Add" at bounding box center [672, 297] width 19 height 15
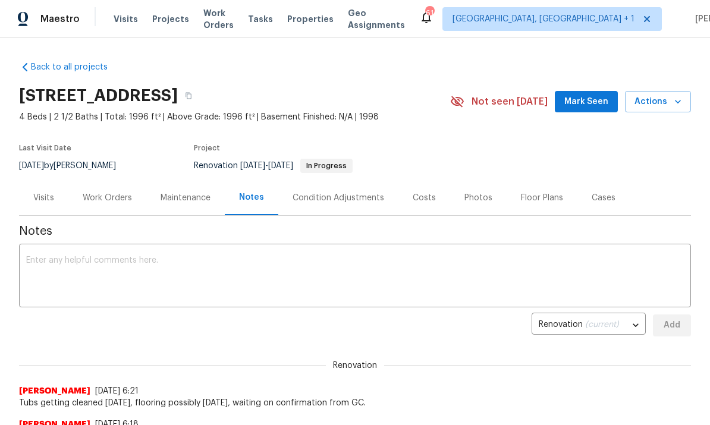
click at [96, 204] on div "Work Orders" at bounding box center [107, 197] width 78 height 35
